Goal: Transaction & Acquisition: Purchase product/service

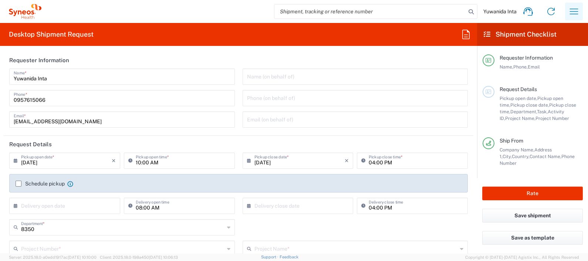
click at [577, 9] on icon "button" at bounding box center [574, 12] width 12 height 12
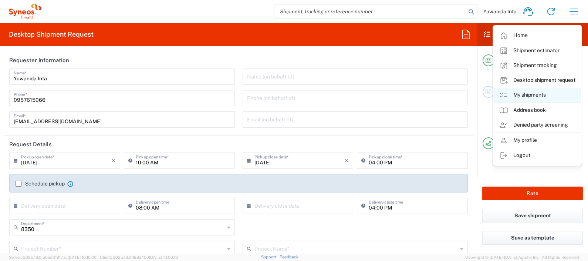
click at [555, 92] on link "My shipments" at bounding box center [537, 95] width 88 height 15
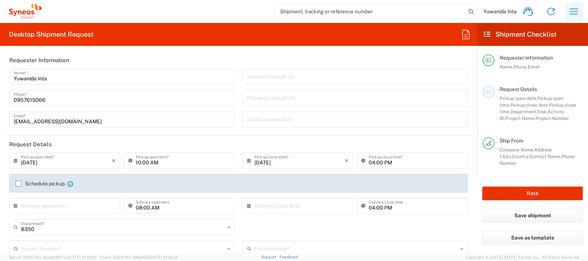
click at [568, 10] on icon "button" at bounding box center [574, 12] width 12 height 12
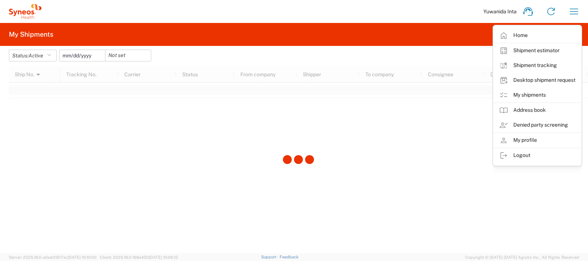
click at [398, 177] on div at bounding box center [298, 160] width 579 height 186
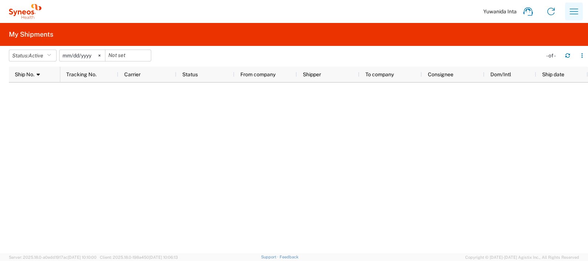
click at [576, 11] on icon "button" at bounding box center [574, 12] width 12 height 12
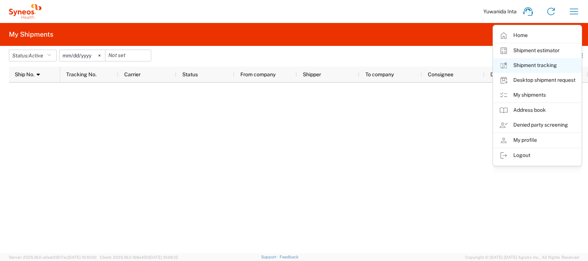
click at [549, 65] on link "Shipment tracking" at bounding box center [537, 65] width 88 height 15
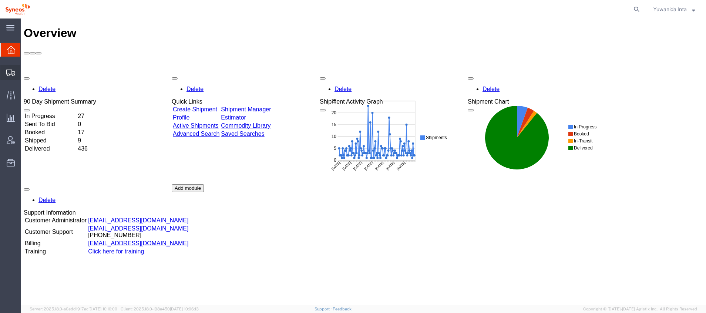
click at [6, 68] on div at bounding box center [10, 72] width 21 height 15
click at [0, 0] on span "Shipment Manager" at bounding box center [0, 0] width 0 height 0
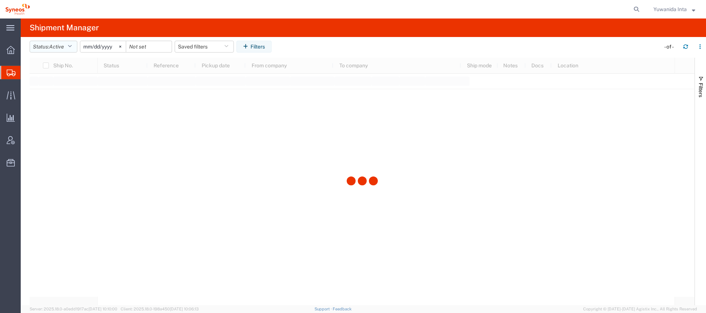
click at [72, 47] on icon "button" at bounding box center [70, 46] width 4 height 5
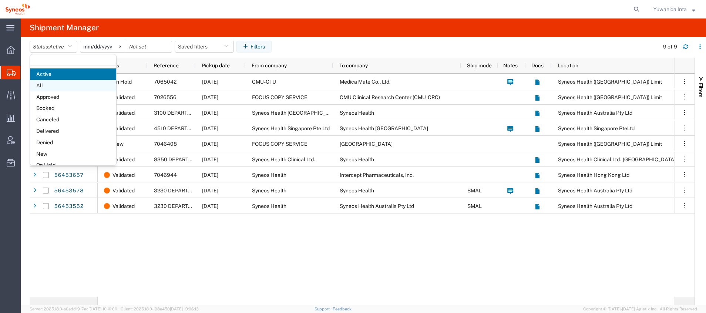
click at [57, 85] on span "All" at bounding box center [73, 85] width 86 height 11
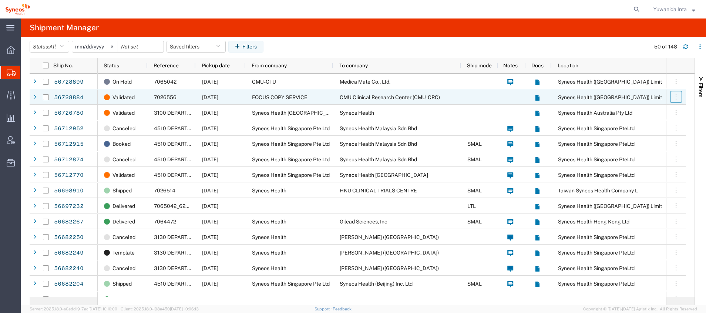
click at [677, 99] on icon "button" at bounding box center [675, 96] width 7 height 7
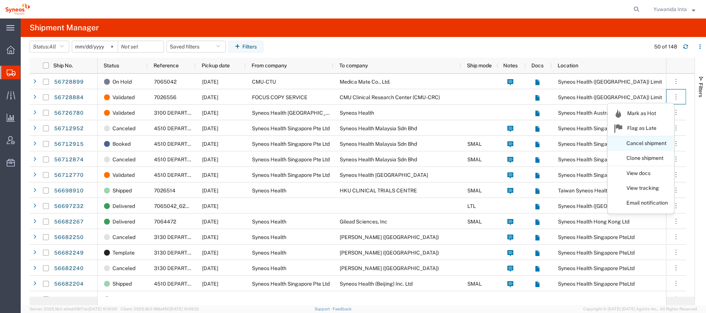
click at [663, 143] on link "Cancel shipment" at bounding box center [641, 143] width 66 height 13
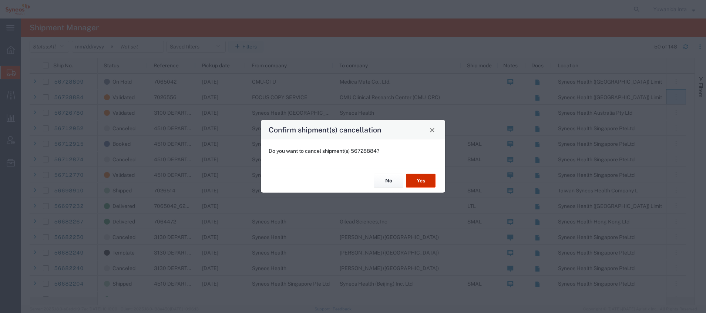
click at [426, 186] on button "Yes" at bounding box center [421, 181] width 30 height 14
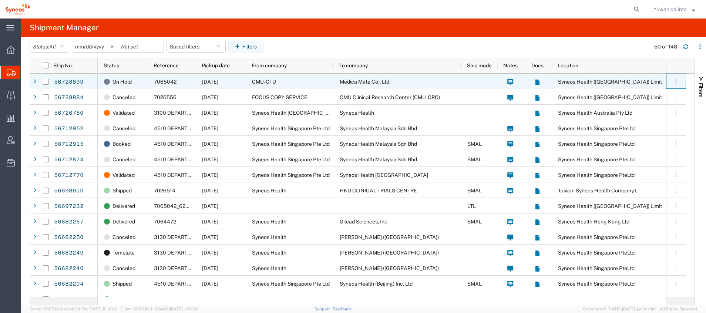
click at [676, 81] on icon "button" at bounding box center [675, 81] width 1 height 5
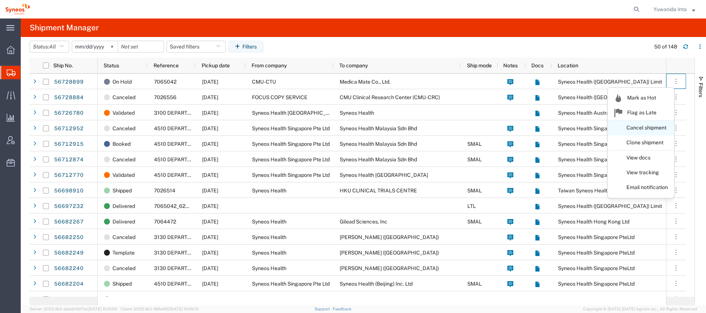
click at [653, 126] on link "Cancel shipment" at bounding box center [641, 127] width 66 height 13
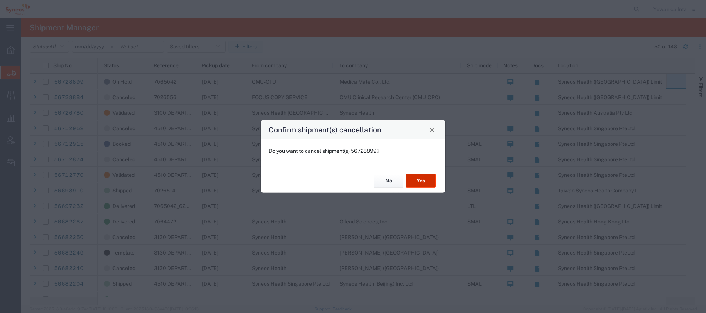
click at [426, 178] on button "Yes" at bounding box center [421, 181] width 30 height 14
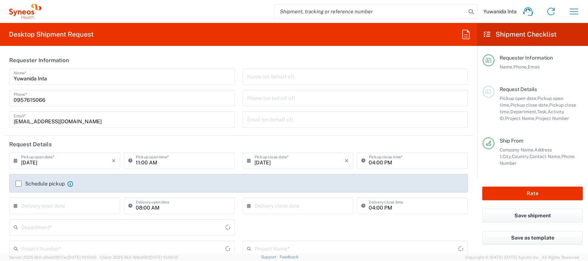
type input "8350"
type input "[GEOGRAPHIC_DATA]"
click at [579, 11] on icon "button" at bounding box center [574, 12] width 12 height 12
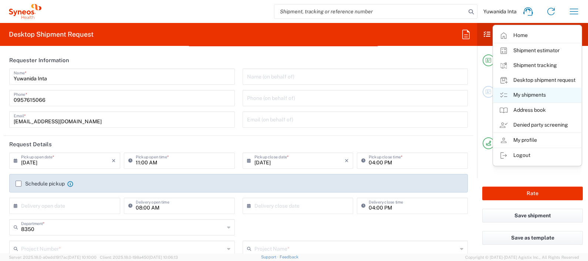
type input "Syneos Health ([GEOGRAPHIC_DATA]) Limit"
click at [503, 95] on icon at bounding box center [503, 95] width 9 height 9
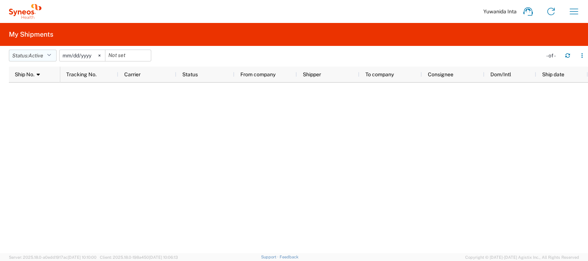
click at [51, 55] on icon "button" at bounding box center [49, 55] width 4 height 5
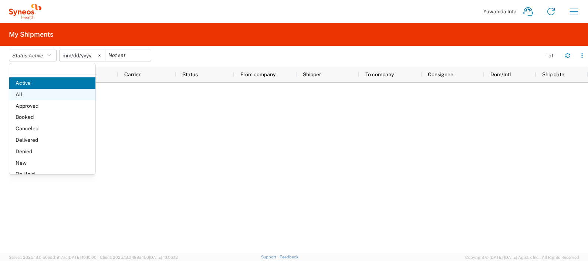
click at [30, 95] on span "All" at bounding box center [52, 94] width 86 height 11
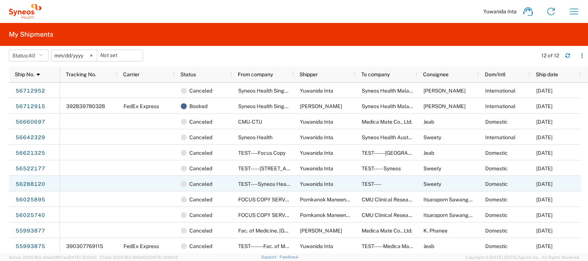
scroll to position [16, 0]
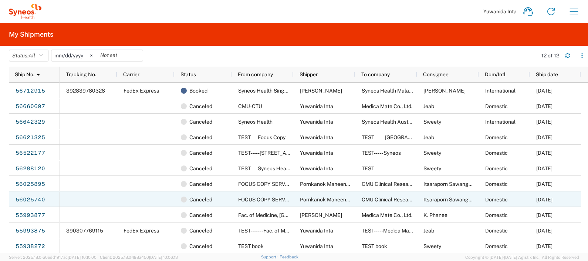
click at [570, 196] on div "06/27/2025" at bounding box center [555, 199] width 51 height 16
click at [37, 196] on link "56025740" at bounding box center [30, 200] width 30 height 12
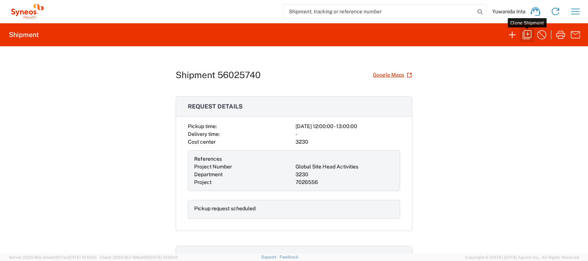
click at [529, 29] on icon "button" at bounding box center [527, 35] width 12 height 12
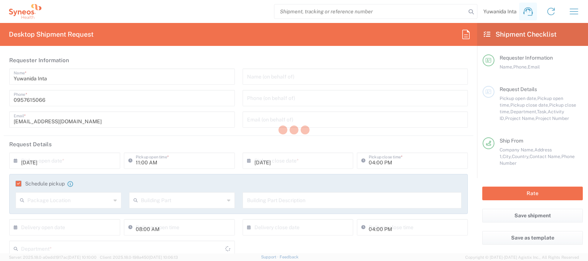
type input "Pornkanok Maneenual"
type input "0973595647"
type input "pornkanok.maneenual@syneoshealth.com"
type input "12:00 PM"
type input "01:00 PM"
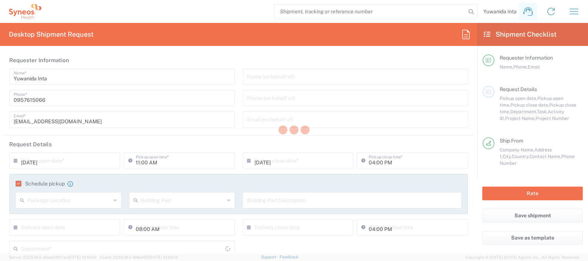
type input "Project Number"
type input "Global Site Head Activities"
type input "FOCUS COPY SERVICE"
type input "Head Office 163 THAI SAMUT Building,"
type input "Surawong Road, Kwaeng Suriyawongse, Khet Bangrak"
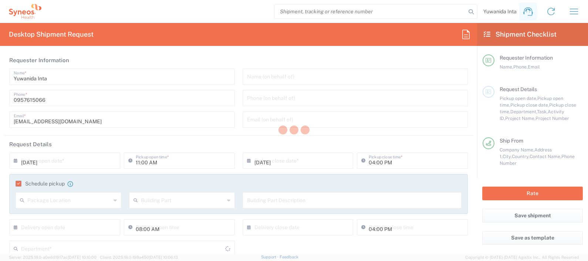
type input "Bangkok"
type input "Thailand"
type input "10500"
type input "Pornkanok Maneenual"
type input "0973595647"
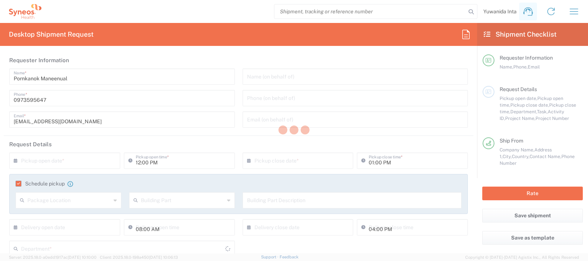
type input "pornkanok.maneenual@syneoshealth.com"
type input "CMU Clinical Research Center (CMU-CRC)"
type input "8F Chalermprabaramee Building ,110 Intawaroros Road, Muang"
type input "Chiang Mai University"
type input "Chiang Mai"
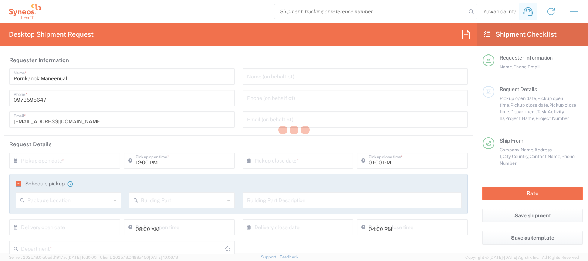
type input "Thailand"
type input "50200"
type input "Itsaraporn Sawangwan"
type input "+6653 936 046"
type input "itsaraporn.crc@gmail.com"
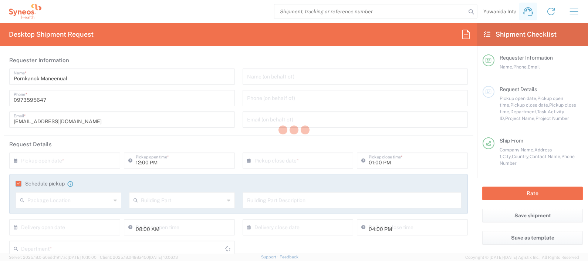
type input "Bangkok"
type input "Envelope"
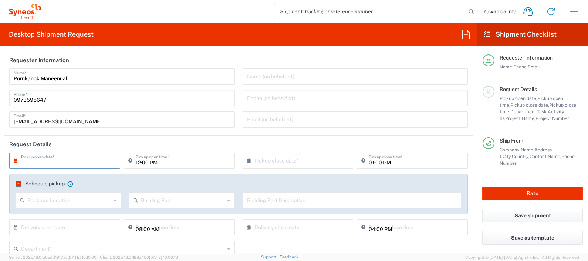
click at [64, 158] on input "text" at bounding box center [66, 159] width 91 height 13
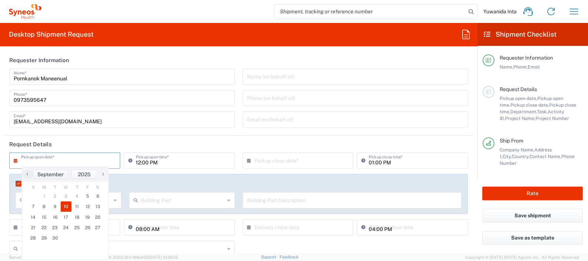
click at [65, 209] on span "10" at bounding box center [66, 206] width 11 height 10
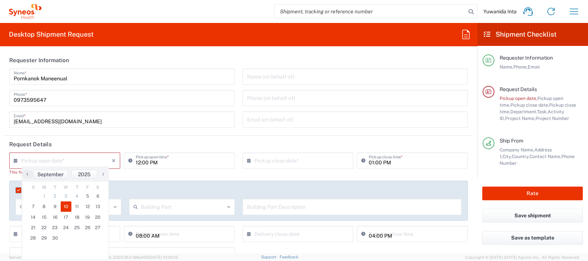
type input "09/10/2025"
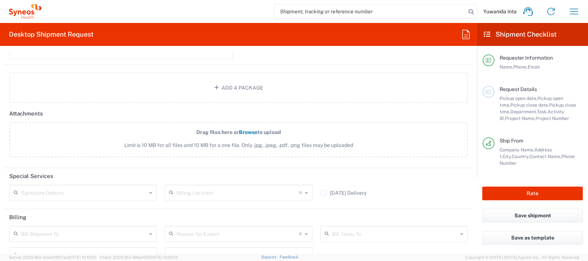
scroll to position [959, 0]
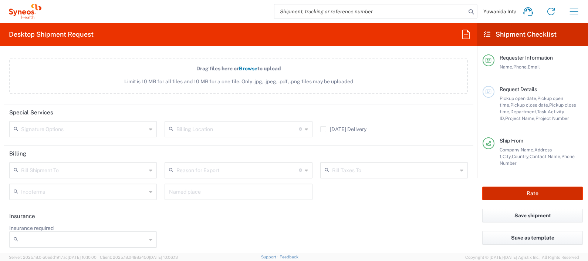
click at [548, 192] on button "Rate" at bounding box center [532, 193] width 101 height 14
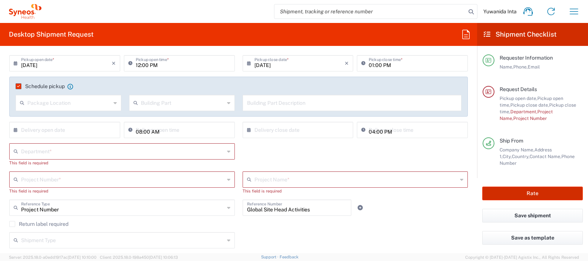
scroll to position [94, 0]
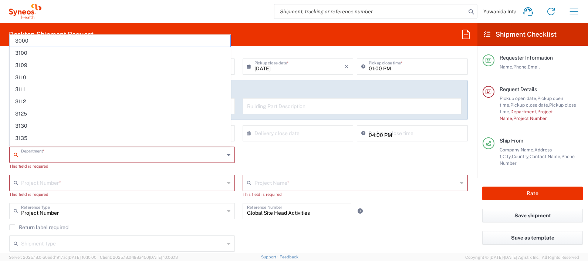
click at [52, 152] on input "text" at bounding box center [122, 154] width 203 height 13
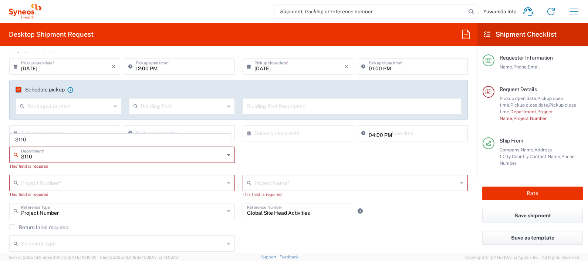
type input "3110"
click at [32, 114] on div "Package Location Front None Rear Side" at bounding box center [69, 108] width 114 height 21
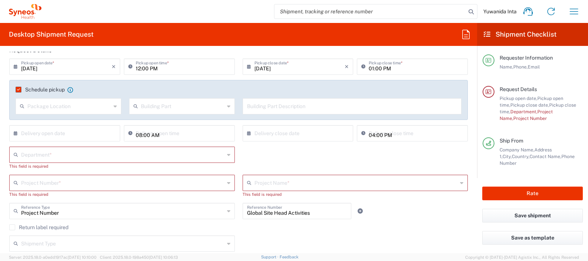
click at [46, 155] on input "text" at bounding box center [122, 154] width 203 height 13
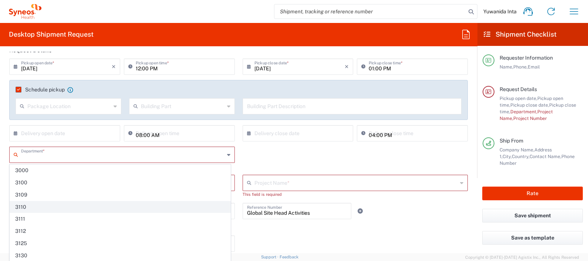
click at [31, 209] on span "3110" at bounding box center [120, 206] width 220 height 11
type input "3110"
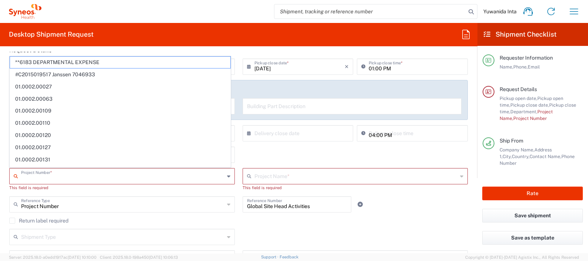
click at [80, 174] on input "text" at bounding box center [122, 175] width 203 height 13
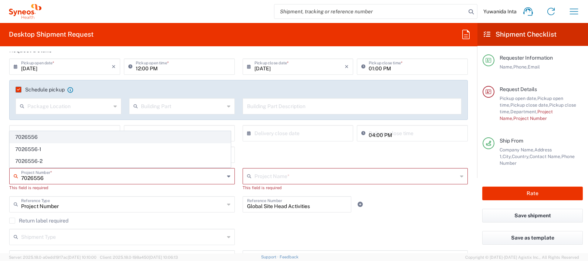
type input "7026556"
click at [35, 138] on span "7026556" at bounding box center [120, 136] width 220 height 11
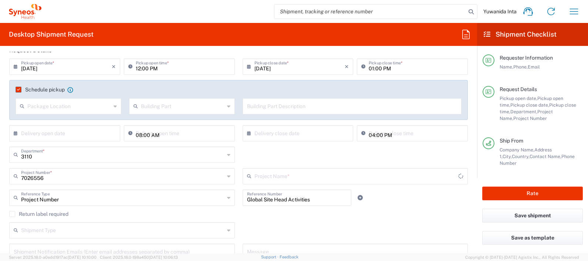
type input "Daiichi 7026556"
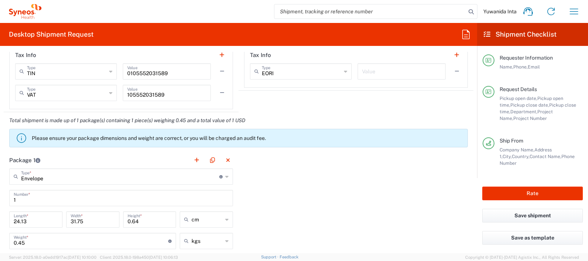
scroll to position [787, 0]
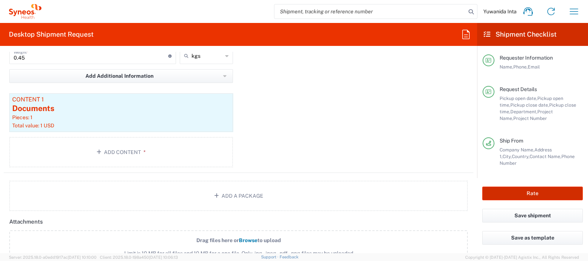
click at [547, 194] on button "Rate" at bounding box center [532, 193] width 101 height 14
type input "7026556"
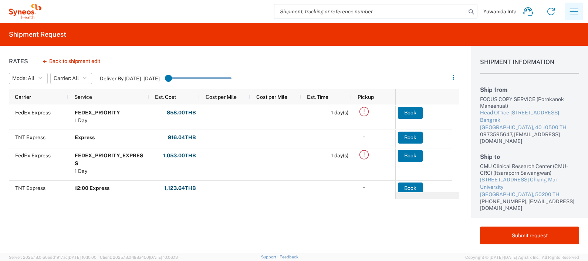
click at [572, 11] on icon "button" at bounding box center [574, 12] width 9 height 6
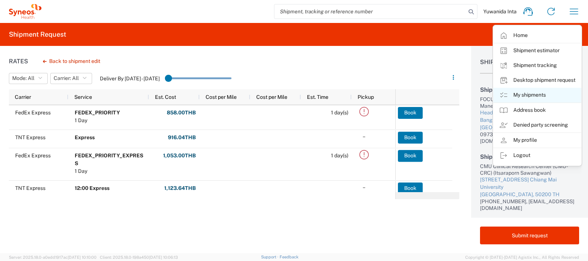
click at [537, 92] on link "My shipments" at bounding box center [537, 95] width 88 height 15
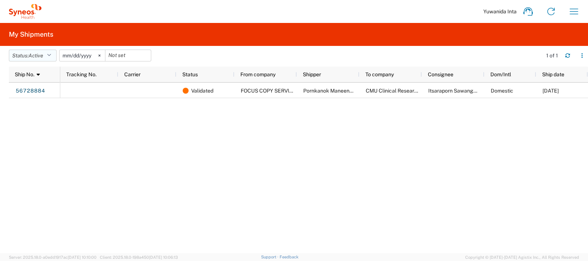
click at [50, 53] on icon "button" at bounding box center [49, 55] width 4 height 5
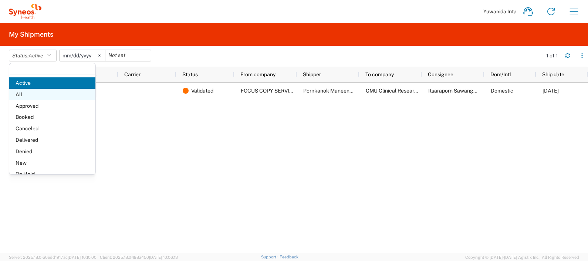
click at [30, 94] on span "All" at bounding box center [52, 94] width 86 height 11
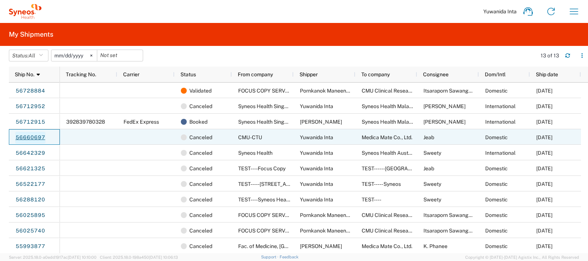
click at [37, 137] on link "56660697" at bounding box center [30, 138] width 30 height 12
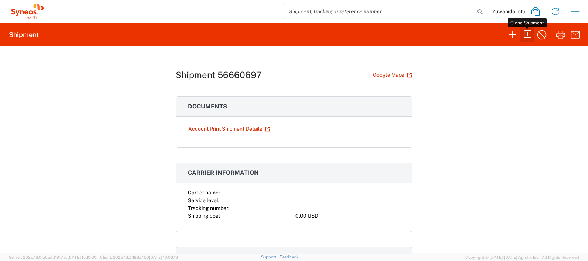
click at [526, 33] on icon "button" at bounding box center [527, 35] width 12 height 12
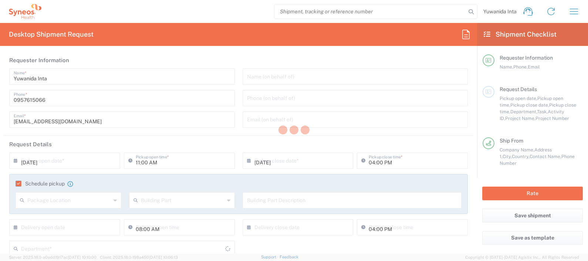
type input "01:00 PM"
type input "Project"
type input "7065042"
type textarea "yuwanida.inta@syneoshealth.com"
type input "CMU-CTU"
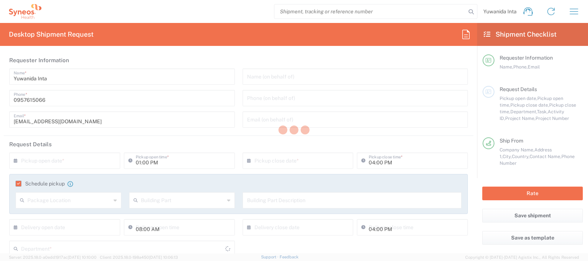
type input "Parasitology Department,Fac Medicine 4th Fl."
type input "M.D Building 110 Itawaroros"
type input "Chiang Mai"
type input "Thailand"
type input "50200"
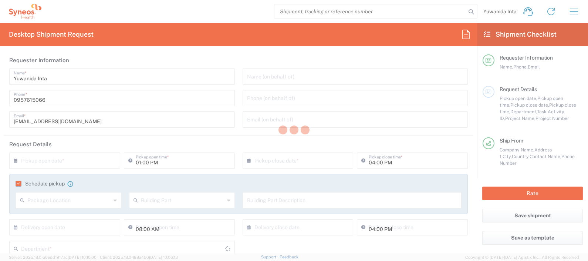
type input "Yuwanida Inta"
type input "0957615066"
type input "yuwanida.inta@syneoshealth.com"
type input "Medica Mate Co., Ltd."
type input "16 Soi Onnut 34, Sukhumvit 77 Kwaeng Onnut"
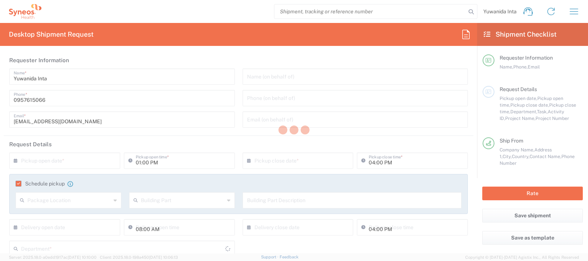
type input "Bangkok"
type input "Thailand"
type input "10250"
type input "Jeab"
type input "0000000000"
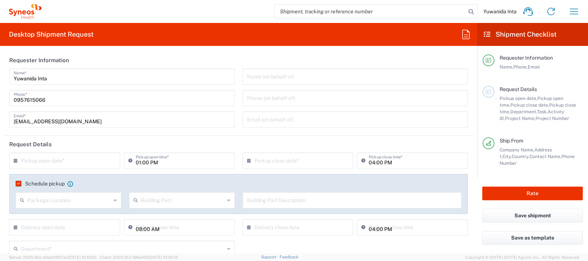
type input "Envelope"
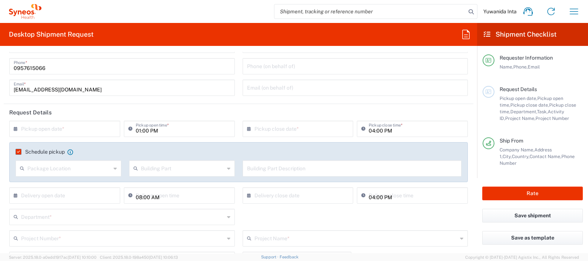
scroll to position [46, 0]
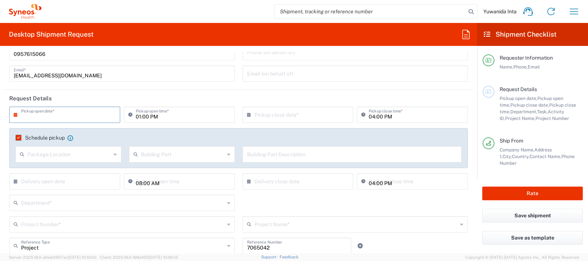
click at [50, 109] on input "text" at bounding box center [66, 114] width 91 height 13
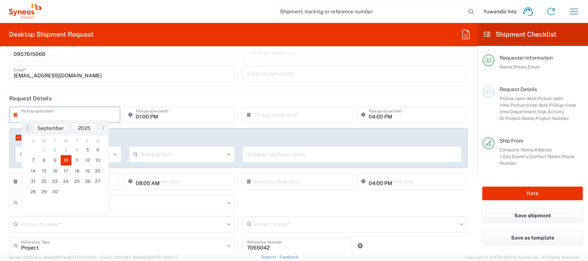
click at [66, 158] on span "10" at bounding box center [66, 160] width 11 height 10
type input "09/10/2025"
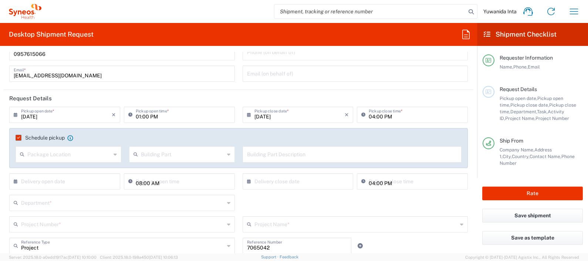
scroll to position [92, 0]
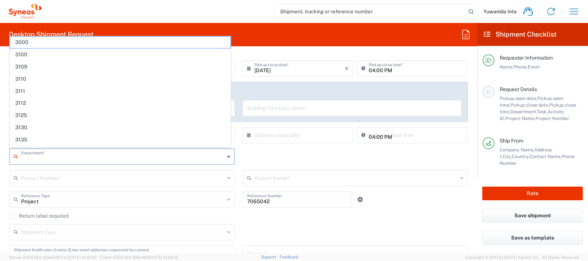
click at [53, 155] on input "text" at bounding box center [122, 155] width 203 height 13
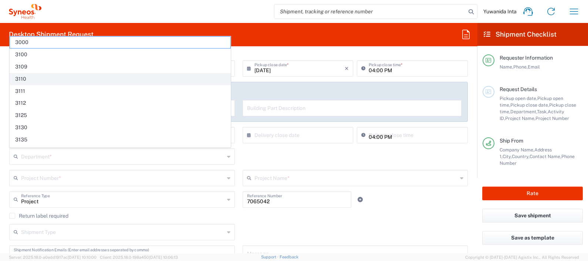
click at [58, 78] on span "3110" at bounding box center [120, 78] width 220 height 11
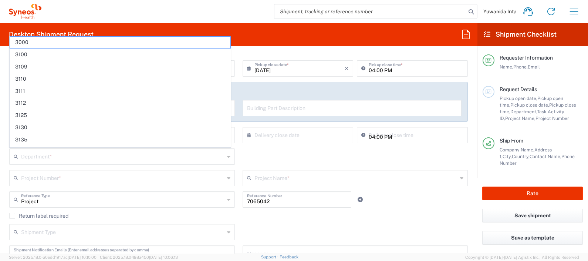
type input "3110"
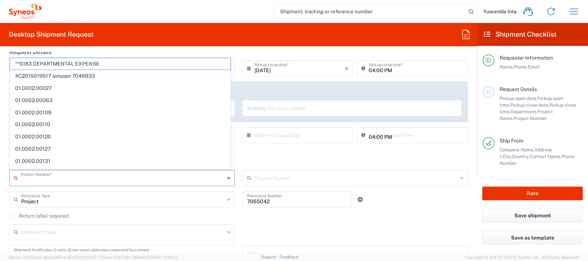
click at [66, 174] on input "text" at bounding box center [122, 177] width 203 height 13
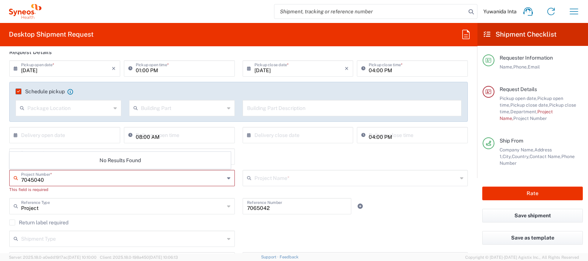
type input "7045040"
click at [73, 146] on div "× Delivery open date Cancel Apply" at bounding box center [64, 137] width 115 height 21
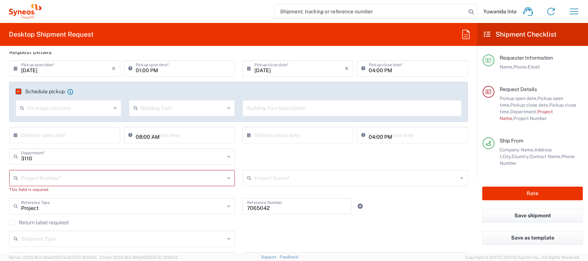
click at [49, 175] on input "text" at bounding box center [122, 177] width 203 height 13
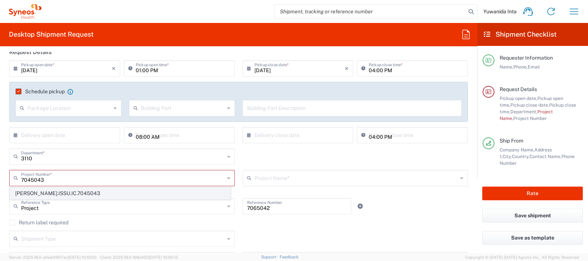
click at [63, 191] on span "PRUS.ISSU.IC.7045043" at bounding box center [120, 192] width 220 height 11
type input "PRUS.ISSU.IC.7045043"
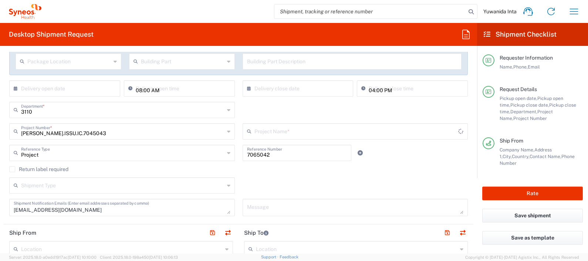
type input "Syneos.Eplontersen.22.7045043"
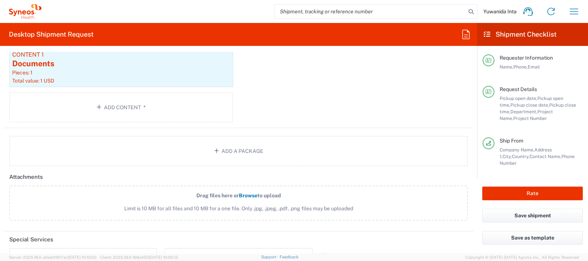
scroll to position [959, 0]
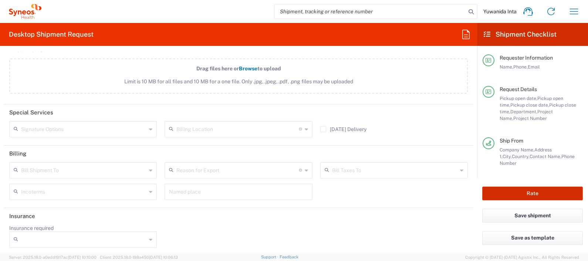
click at [531, 193] on button "Rate" at bounding box center [532, 193] width 101 height 14
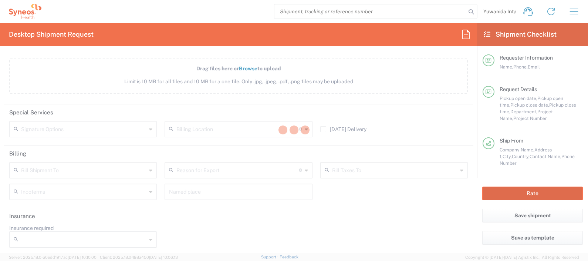
type input "PRUS.ISSU.IC.7045043"
